Goal: Transaction & Acquisition: Obtain resource

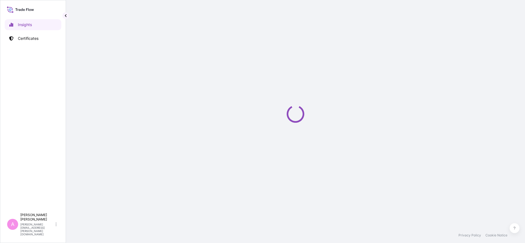
select select "2025"
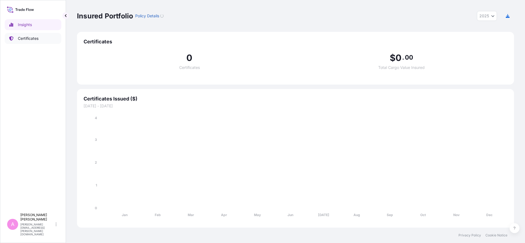
click at [26, 39] on p "Certificates" at bounding box center [28, 39] width 21 height 6
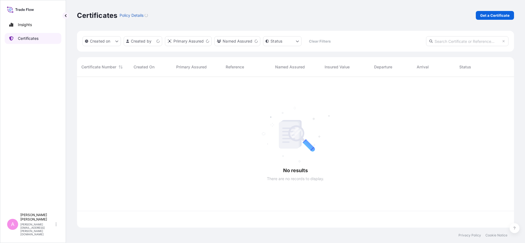
scroll to position [149, 432]
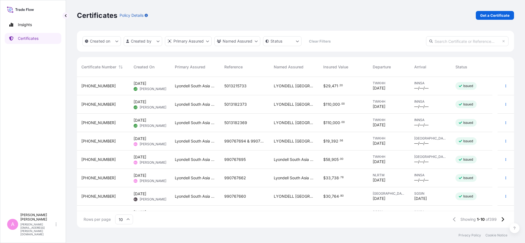
click at [454, 42] on input "text" at bounding box center [467, 41] width 83 height 10
paste input "990754316"
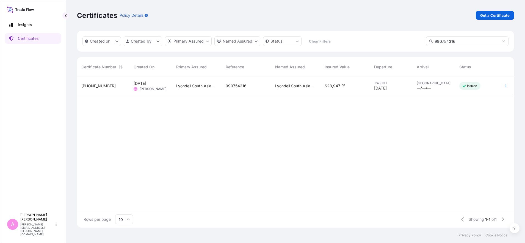
type input "990754316"
click at [247, 85] on div "990754316" at bounding box center [246, 86] width 41 height 6
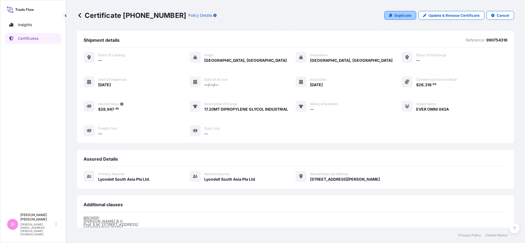
click at [407, 15] on p "Duplicate" at bounding box center [403, 16] width 17 height 6
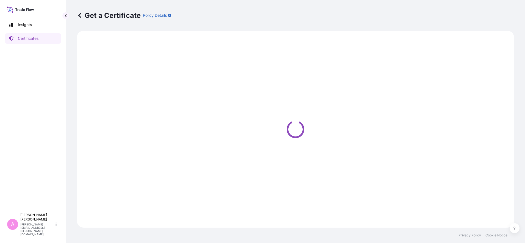
select select "Sea"
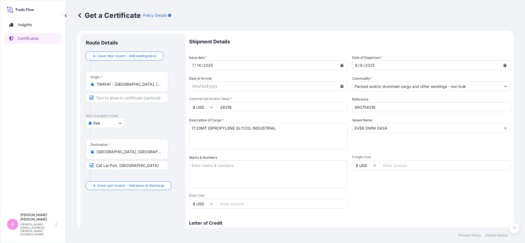
select select "32022"
click at [504, 66] on icon "Calendar" at bounding box center [505, 65] width 3 height 3
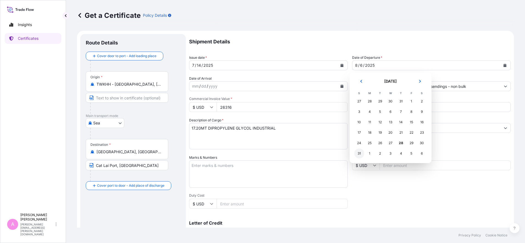
click at [359, 153] on div "31" at bounding box center [360, 154] width 10 height 10
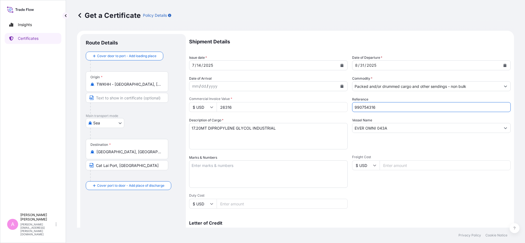
drag, startPoint x: 380, startPoint y: 105, endPoint x: 324, endPoint y: 98, distance: 56.8
click at [324, 98] on div "Shipment Details Issue date * [DATE] Date of Departure * [DATE] Date of Arrival…" at bounding box center [350, 165] width 322 height 262
paste input "5013218812"
type input "5013218812"
drag, startPoint x: 241, startPoint y: 106, endPoint x: 193, endPoint y: 100, distance: 48.1
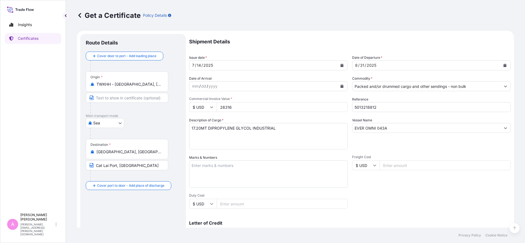
click at [196, 102] on div "Commercial Invoice Value * $ USD 26316" at bounding box center [268, 104] width 159 height 15
type input "26316"
drag, startPoint x: 384, startPoint y: 127, endPoint x: 313, endPoint y: 120, distance: 71.3
click at [314, 122] on div "Shipment Details Issue date * [DATE] Date of Departure * [DATE] Date of Arrival…" at bounding box center [350, 165] width 322 height 262
paste input "SPIL NIRMALA 095B"
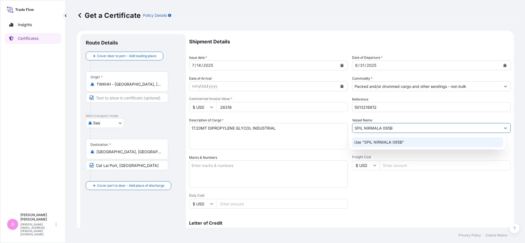
type input "SPIL NIRMALA 095B"
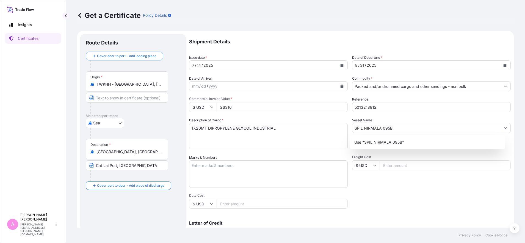
click at [513, 136] on div "Get a Certificate Policy Details Route Details Cover door to port - Add loading…" at bounding box center [295, 114] width 459 height 228
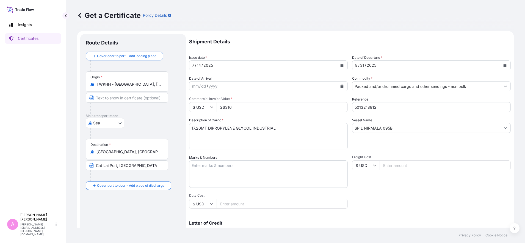
scroll to position [87, 0]
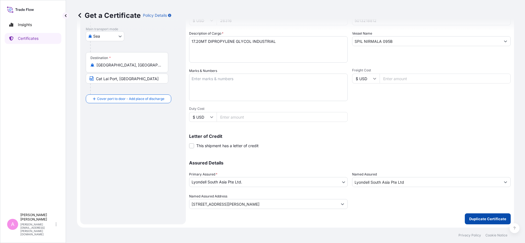
click at [482, 218] on p "Duplicate Certificate" at bounding box center [488, 220] width 37 height 6
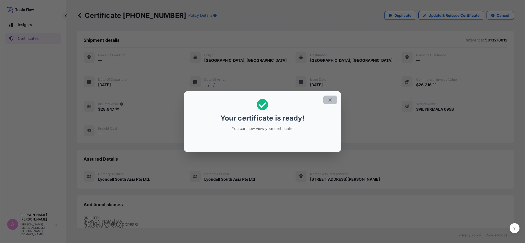
click at [328, 99] on icon "button" at bounding box center [330, 100] width 5 height 5
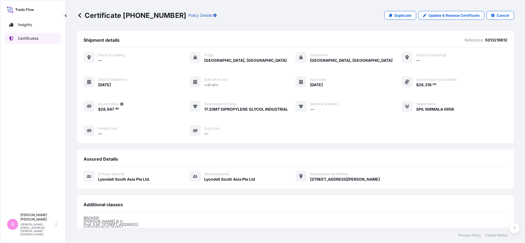
click at [38, 40] on p "Certificates" at bounding box center [28, 39] width 21 height 6
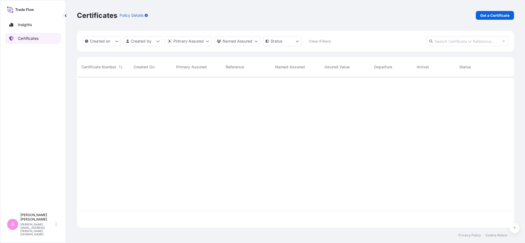
scroll to position [149, 432]
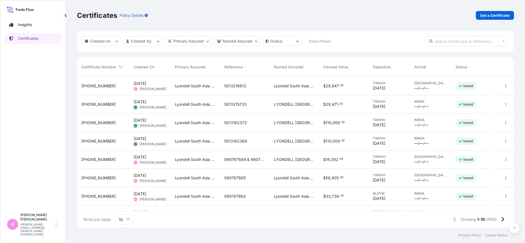
click at [387, 10] on div "Certificates Policy Details Get a Certificate" at bounding box center [295, 15] width 437 height 31
click at [489, 16] on p "Get a Certificate" at bounding box center [495, 16] width 29 height 6
select select "Sea"
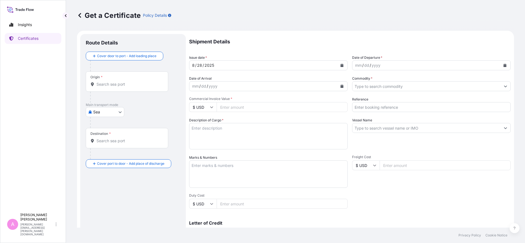
click at [117, 86] on input "Origin *" at bounding box center [129, 85] width 65 height 6
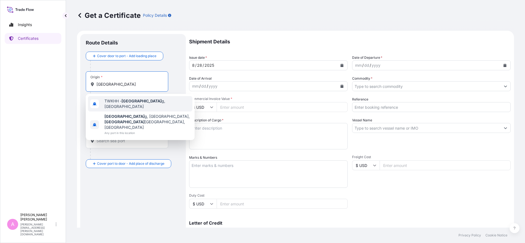
click at [116, 101] on span "TWKHH - Kaohsiun g, [GEOGRAPHIC_DATA]" at bounding box center [148, 103] width 86 height 11
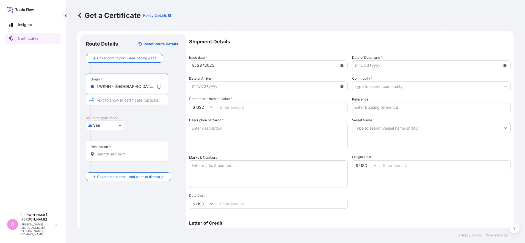
type input "TWKHH - [GEOGRAPHIC_DATA], [GEOGRAPHIC_DATA]"
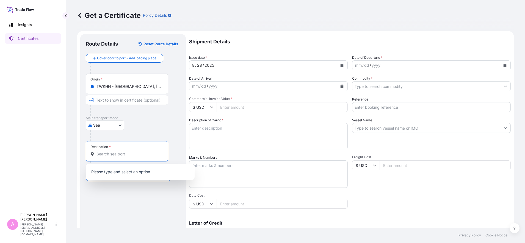
click at [112, 154] on input "Destination *" at bounding box center [129, 155] width 65 height 6
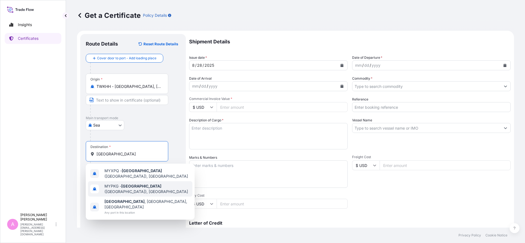
click at [121, 193] on div "MYPKG - [GEOGRAPHIC_DATA] ([GEOGRAPHIC_DATA]), [GEOGRAPHIC_DATA]" at bounding box center [140, 189] width 105 height 15
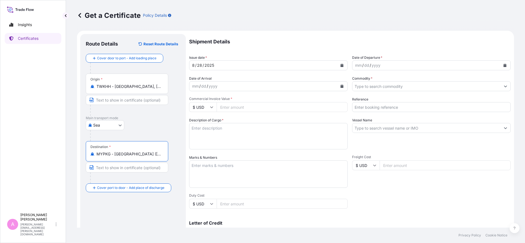
click at [127, 155] on input "MYPKG - [GEOGRAPHIC_DATA] ([GEOGRAPHIC_DATA]), [GEOGRAPHIC_DATA]" at bounding box center [129, 155] width 65 height 6
drag, startPoint x: 97, startPoint y: 155, endPoint x: 211, endPoint y: 166, distance: 115.3
click at [211, 166] on form "Route Details Reset Route Details Cover door to port - Add loading place Place …" at bounding box center [295, 173] width 437 height 284
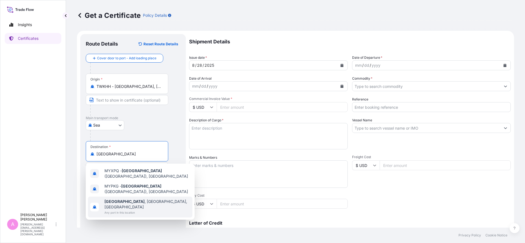
click at [124, 202] on span "[GEOGRAPHIC_DATA] , [GEOGRAPHIC_DATA], [GEOGRAPHIC_DATA]" at bounding box center [148, 204] width 86 height 11
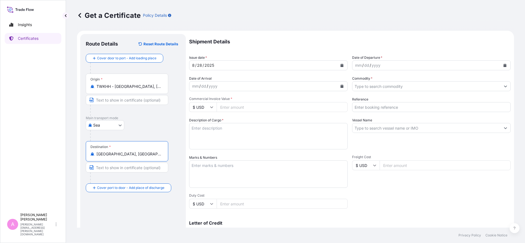
type input "[GEOGRAPHIC_DATA], [GEOGRAPHIC_DATA], [GEOGRAPHIC_DATA]"
click at [504, 65] on icon "Calendar" at bounding box center [505, 65] width 3 height 3
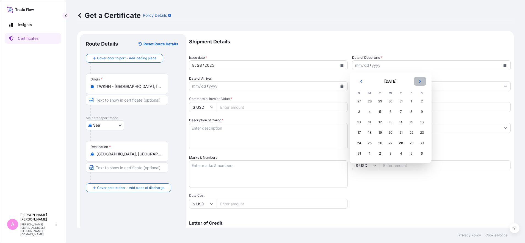
click at [420, 81] on icon "Next" at bounding box center [420, 81] width 2 height 3
click at [368, 110] on div "8" at bounding box center [370, 112] width 10 height 10
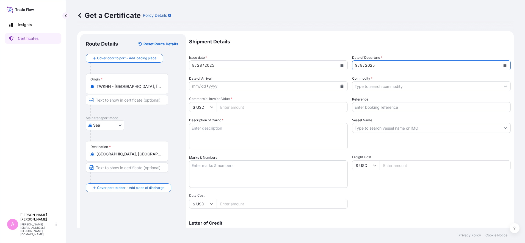
click at [378, 86] on input "Commodity *" at bounding box center [427, 86] width 148 height 10
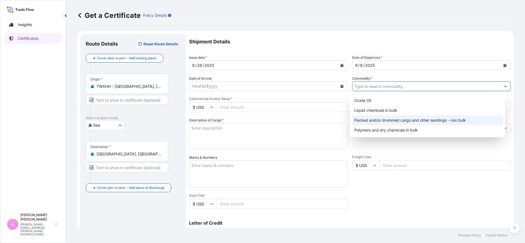
click at [377, 123] on div "Packed and/or drummed cargo and other sendings - non bulk" at bounding box center [427, 121] width 151 height 10
type input "Packed and/or drummed cargo and other sendings - non bulk"
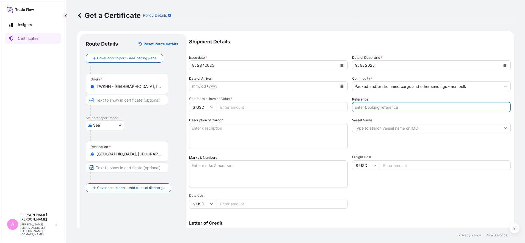
click at [366, 107] on input "Reference" at bounding box center [431, 107] width 159 height 10
click at [380, 107] on input "Reference" at bounding box center [431, 107] width 159 height 10
paste input "5013238569"
type input "5013238569"
click at [247, 105] on input "Commercial Invoice Value *" at bounding box center [282, 107] width 131 height 10
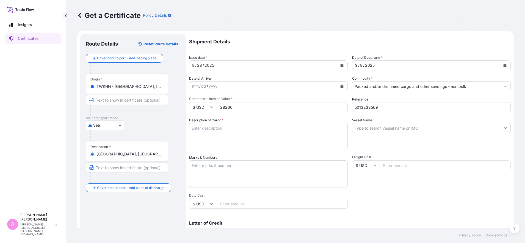
type input "28260"
click at [226, 137] on textarea "Description of Cargo *" at bounding box center [268, 136] width 159 height 26
click at [374, 130] on input "Vessel Name" at bounding box center [427, 128] width 148 height 10
paste input "EVER VERSE 2041-005S"
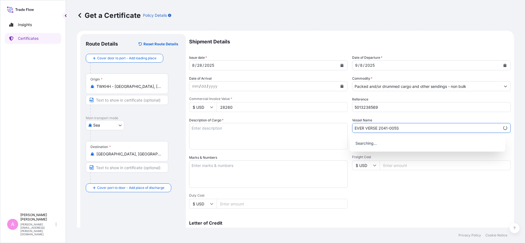
type input "EVER VERSE 2041-005S"
click at [414, 191] on div "Shipment Details Issue date * [DATE] Date of Departure * [DATE] Date of Arrival…" at bounding box center [350, 165] width 322 height 262
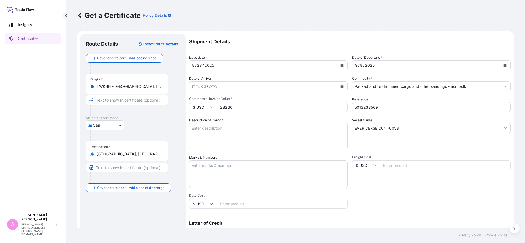
click at [223, 132] on textarea "Description of Cargo *" at bounding box center [268, 136] width 159 height 26
paste textarea "18.00 MT DIPROPYLENE GLYCOL INDUSTRIAL IBC"
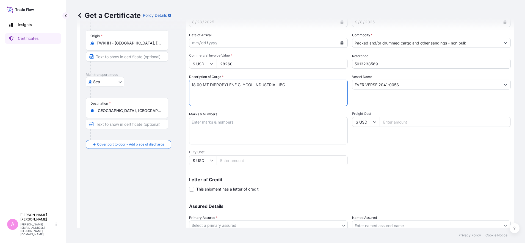
scroll to position [87, 0]
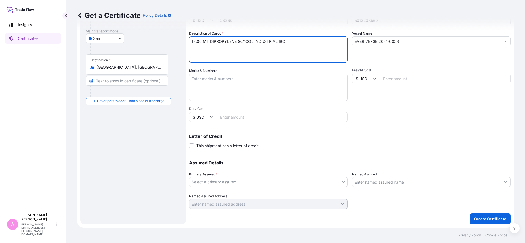
type textarea "18.00 MT DIPROPYLENE GLYCOL INDUSTRIAL IBC"
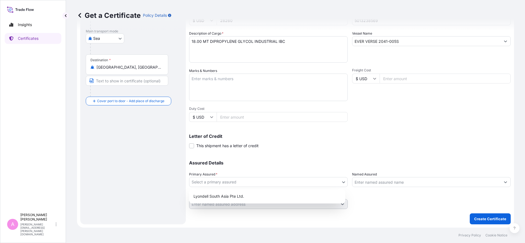
click at [225, 184] on body "Insights Certificates A [PERSON_NAME] [PERSON_NAME][EMAIL_ADDRESS][PERSON_NAME]…" at bounding box center [262, 121] width 525 height 243
click at [223, 195] on div "Lyondell South Asia Pte Ltd." at bounding box center [267, 197] width 152 height 10
select select "32022"
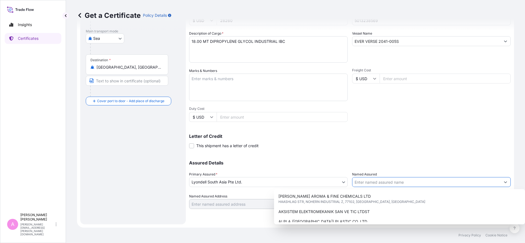
click at [366, 185] on input "Named Assured" at bounding box center [427, 182] width 148 height 10
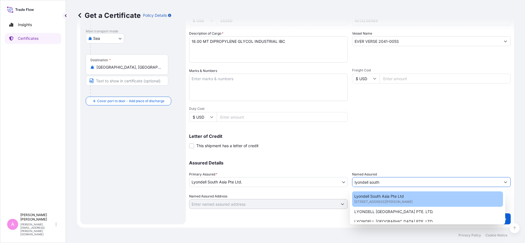
click at [366, 203] on span "[STREET_ADDRESS][PERSON_NAME]" at bounding box center [384, 202] width 58 height 6
type input "Lyondell South Asia Pte Ltd"
type input "[STREET_ADDRESS][PERSON_NAME]"
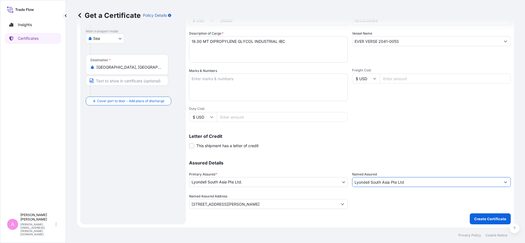
type input "Lyondell South Asia Pte Ltd"
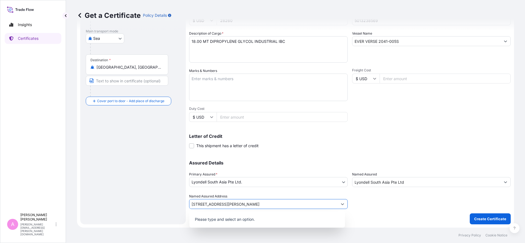
click at [341, 206] on icon "Show suggestions" at bounding box center [342, 204] width 3 height 3
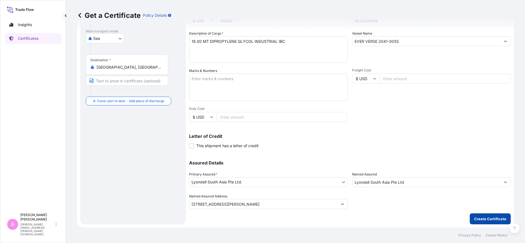
click at [481, 221] on p "Create Certificate" at bounding box center [491, 220] width 32 height 6
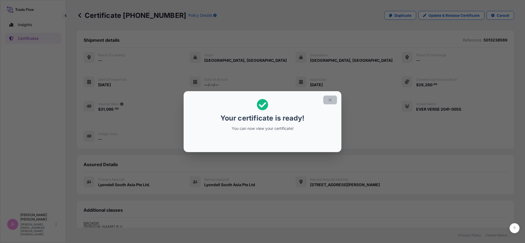
click at [331, 101] on icon "button" at bounding box center [330, 100] width 5 height 5
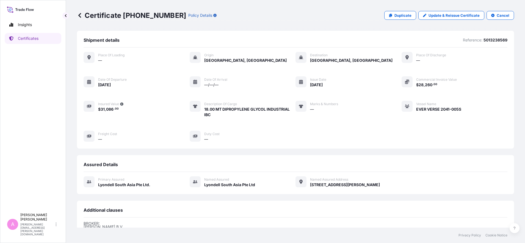
click at [319, 25] on div "Certificate [PHONE_NUMBER] Policy Details Duplicate Update & Reissue Certificat…" at bounding box center [295, 15] width 437 height 31
